Goal: Transaction & Acquisition: Obtain resource

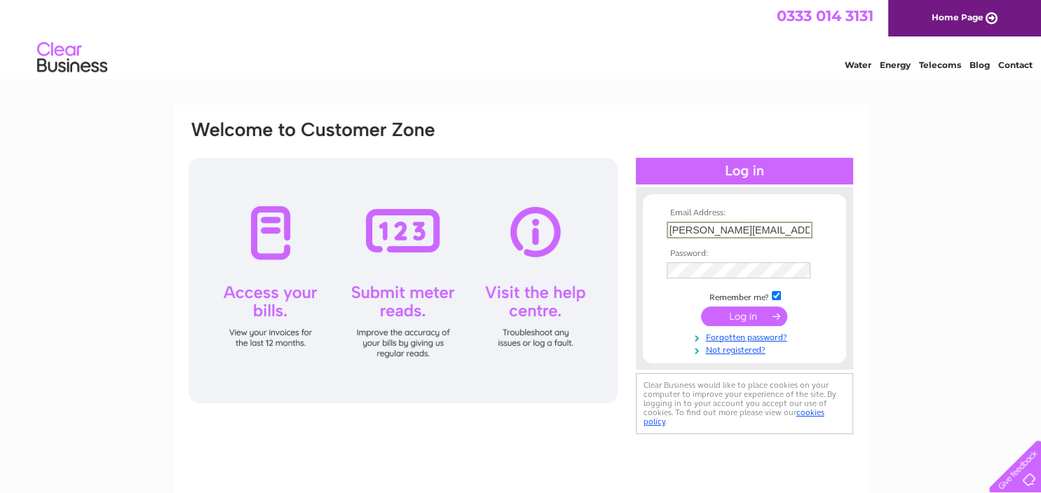
type input "hannah_mitchell@live.co.uk"
click at [747, 313] on input "submit" at bounding box center [744, 316] width 86 height 20
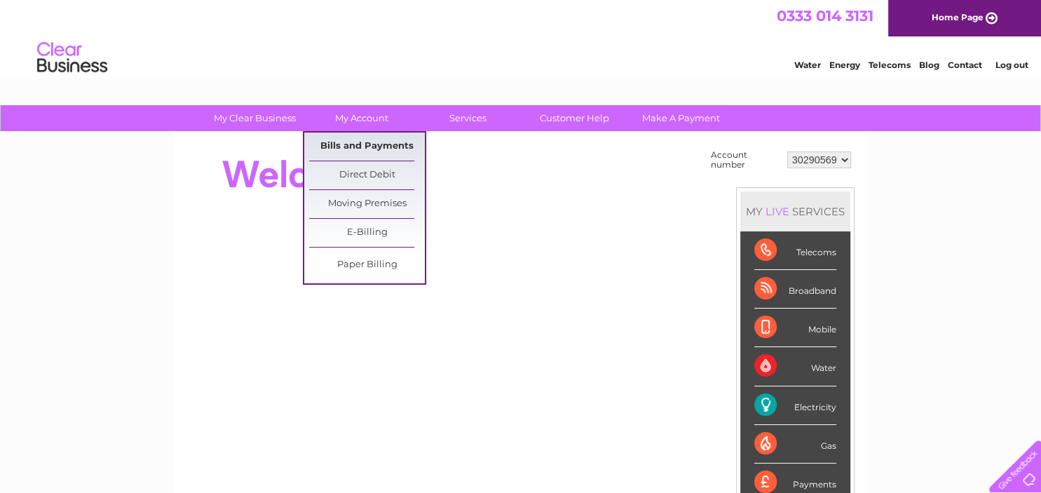
click at [360, 147] on link "Bills and Payments" at bounding box center [367, 146] width 116 height 28
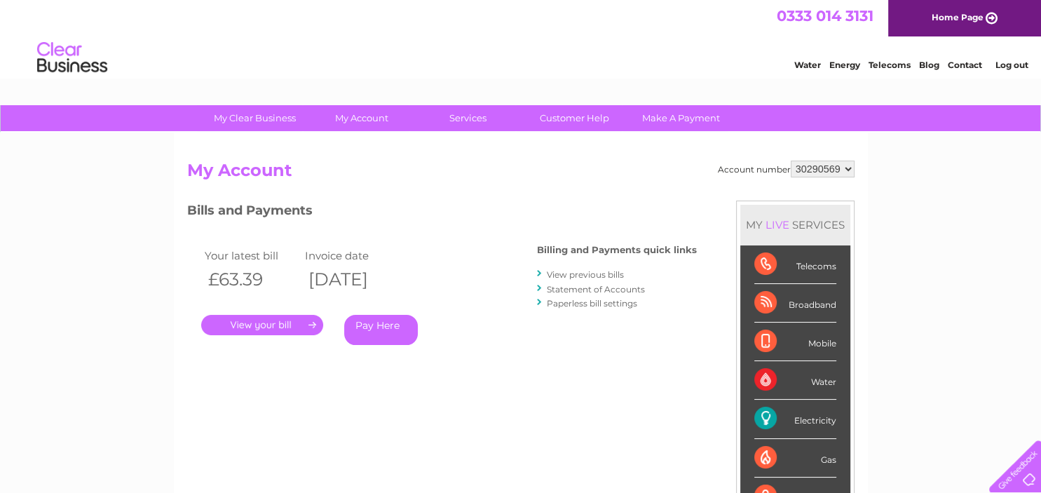
click at [571, 276] on link "View previous bills" at bounding box center [585, 274] width 77 height 11
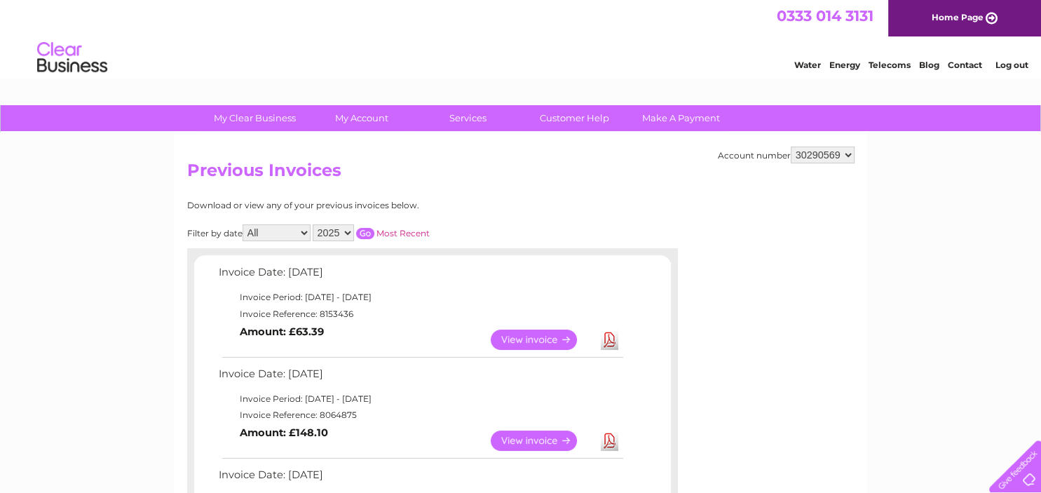
click at [548, 341] on link "View" at bounding box center [542, 339] width 103 height 20
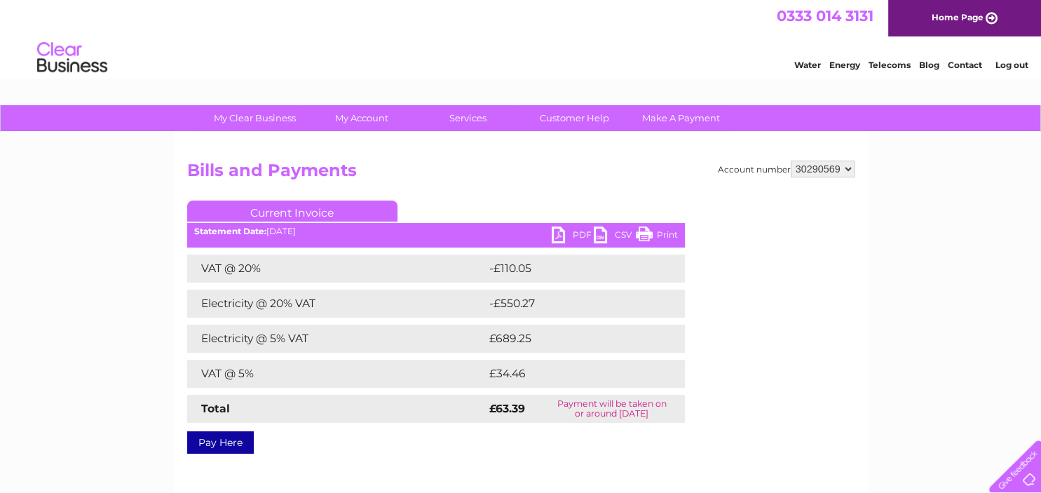
click at [555, 240] on link "PDF" at bounding box center [573, 236] width 42 height 20
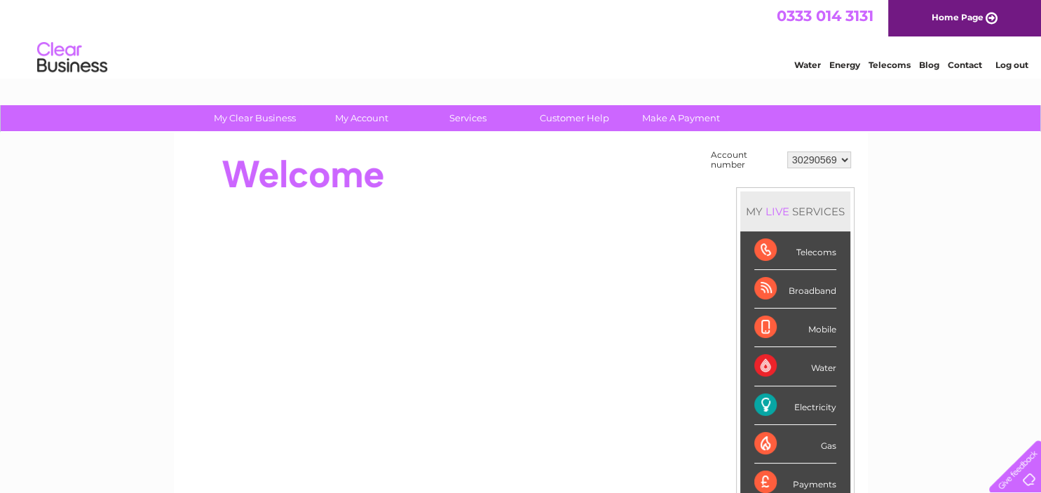
click at [787, 151] on select "30290569" at bounding box center [819, 159] width 64 height 17
click at [830, 158] on select "30290569" at bounding box center [819, 159] width 64 height 17
click at [1022, 63] on link "Log out" at bounding box center [1011, 65] width 33 height 11
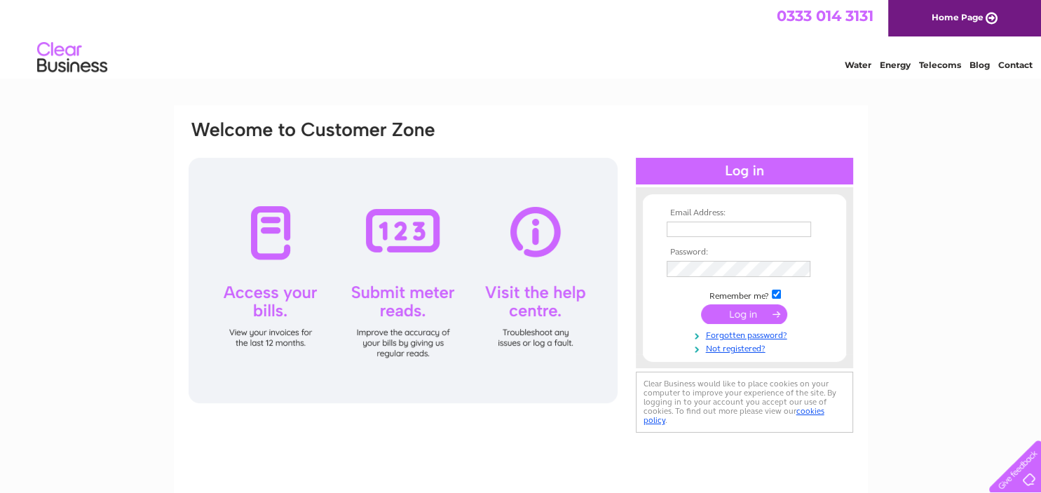
click at [752, 225] on input "text" at bounding box center [739, 229] width 144 height 15
type input "timelessoldtownhall@tiscali.co.uk"
click at [753, 311] on input "submit" at bounding box center [744, 314] width 86 height 20
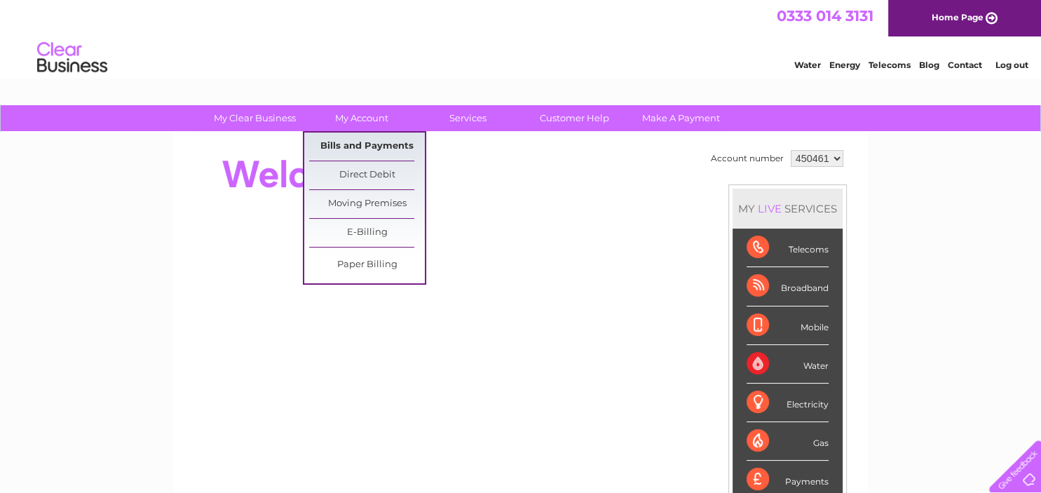
click at [360, 142] on link "Bills and Payments" at bounding box center [367, 146] width 116 height 28
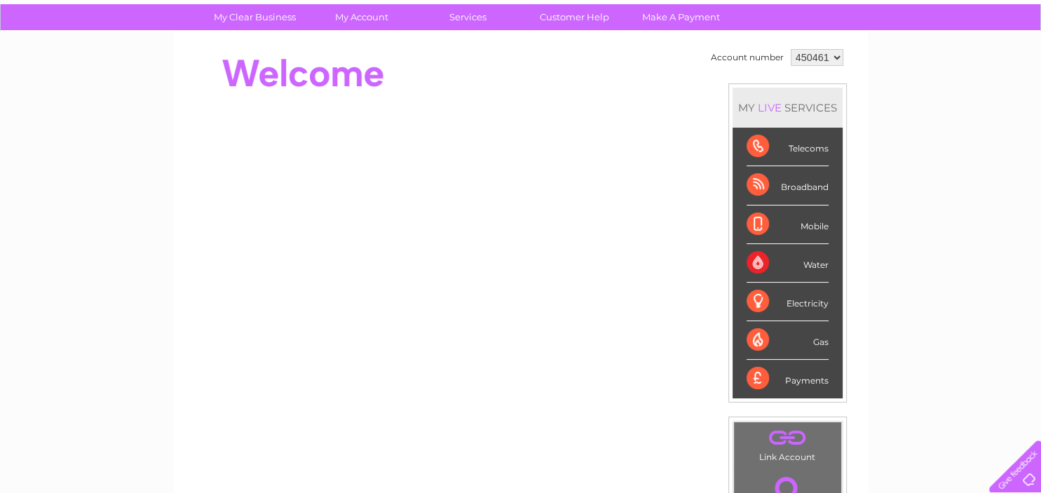
scroll to position [222, 0]
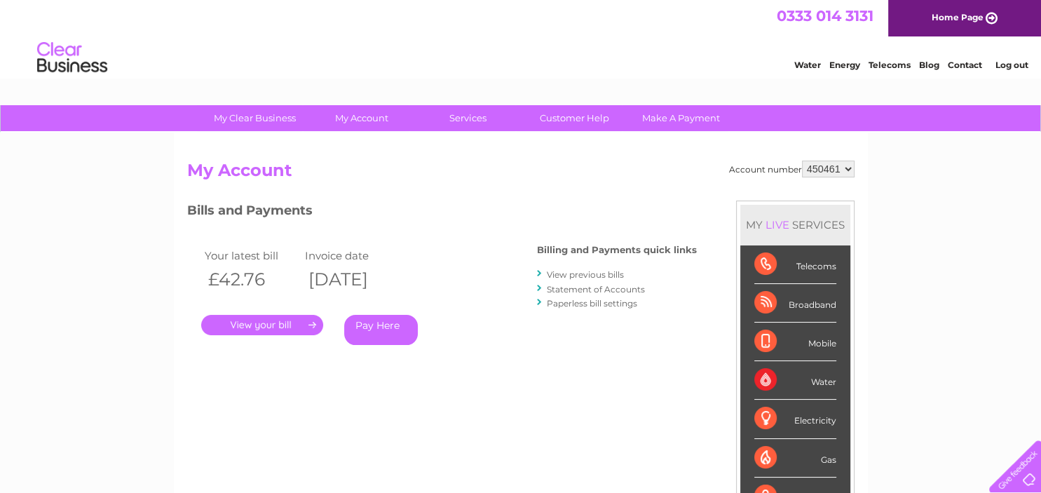
click at [604, 275] on link "View previous bills" at bounding box center [585, 274] width 77 height 11
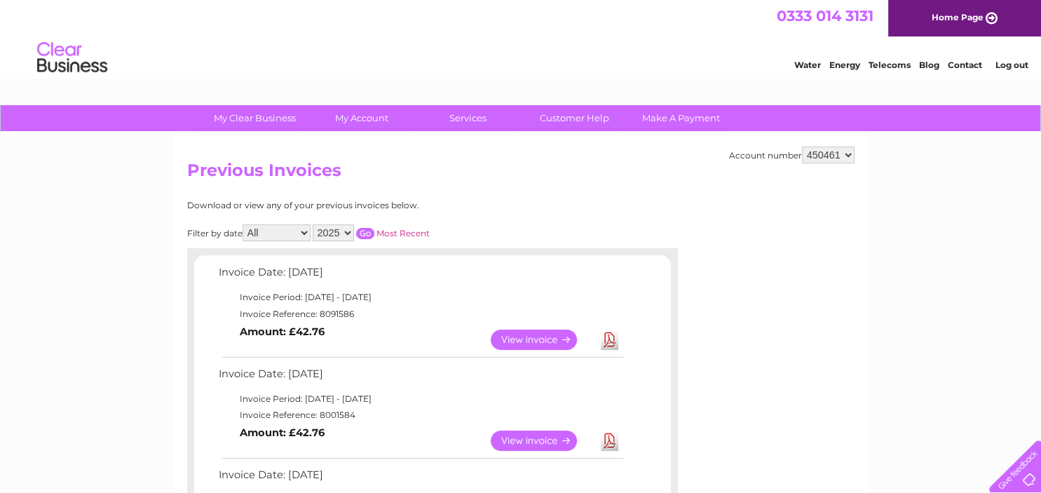
click at [603, 346] on link "Download" at bounding box center [610, 339] width 18 height 20
